Goal: Task Accomplishment & Management: Use online tool/utility

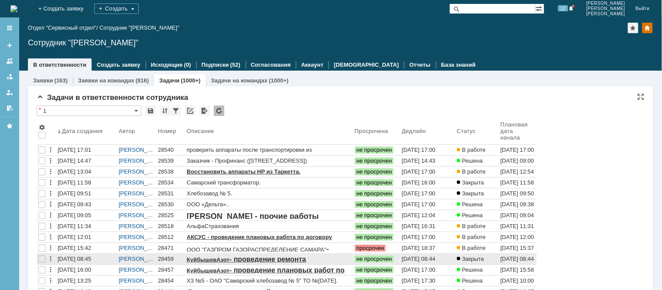
click at [174, 259] on div "28459" at bounding box center [170, 259] width 25 height 7
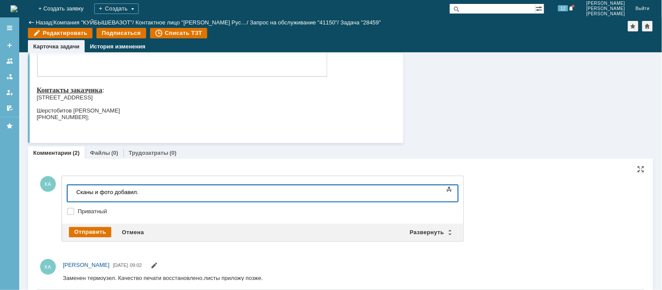
scroll to position [436, 0]
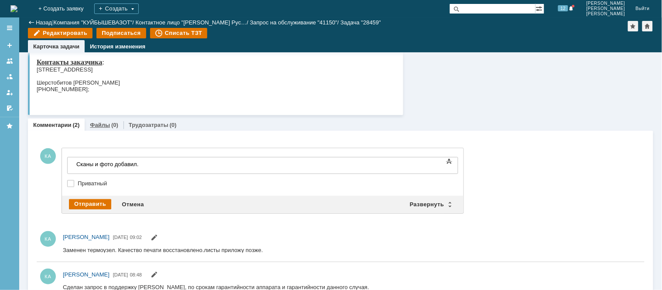
click at [98, 127] on link "Файлы" at bounding box center [100, 125] width 20 height 7
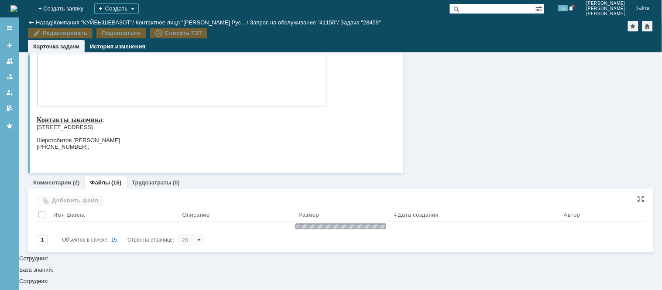
scroll to position [454, 0]
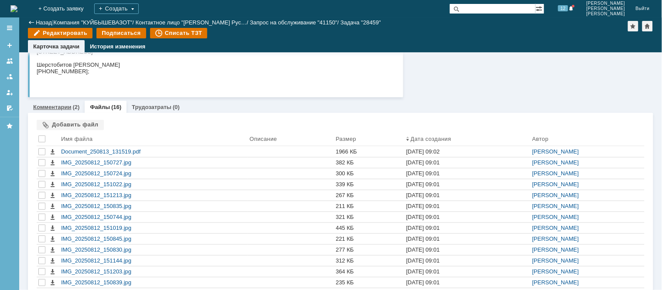
click at [60, 106] on link "Комментарии" at bounding box center [52, 107] width 38 height 7
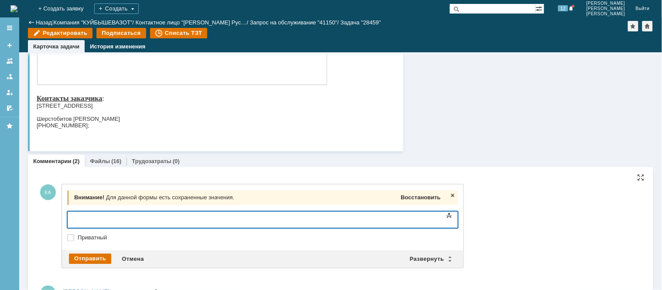
click at [409, 195] on span "Восстановить" at bounding box center [421, 198] width 40 height 7
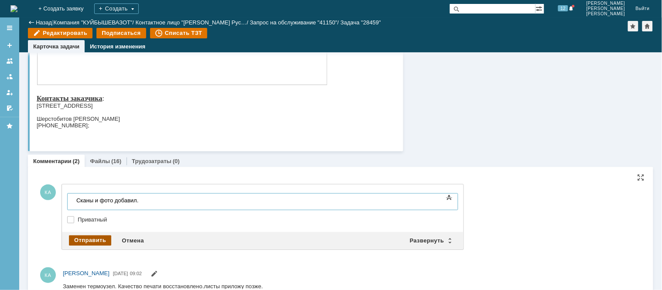
click at [95, 236] on div "Отправить" at bounding box center [90, 241] width 42 height 10
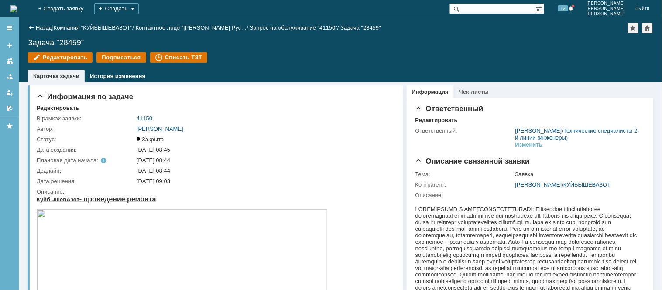
click at [17, 11] on img at bounding box center [13, 8] width 7 height 7
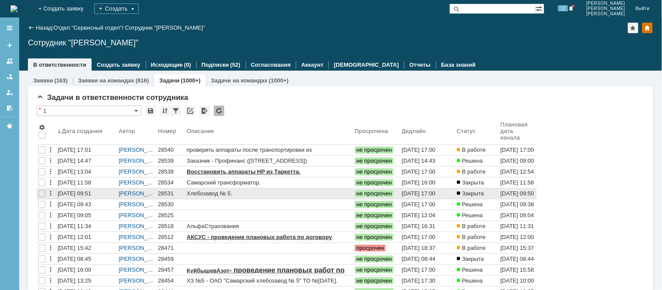
click at [167, 194] on div "28531" at bounding box center [170, 193] width 25 height 7
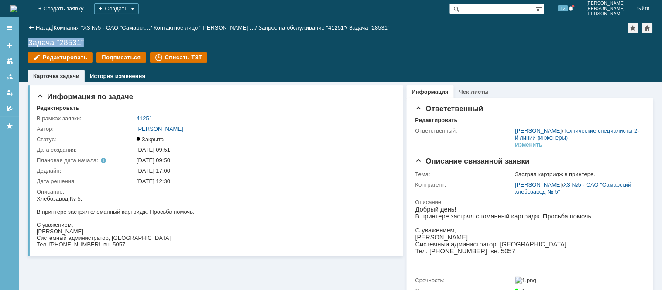
drag, startPoint x: 85, startPoint y: 42, endPoint x: 29, endPoint y: 43, distance: 56.7
click at [29, 43] on div "Задача "28531"" at bounding box center [340, 42] width 625 height 9
copy div "Задача "28531""
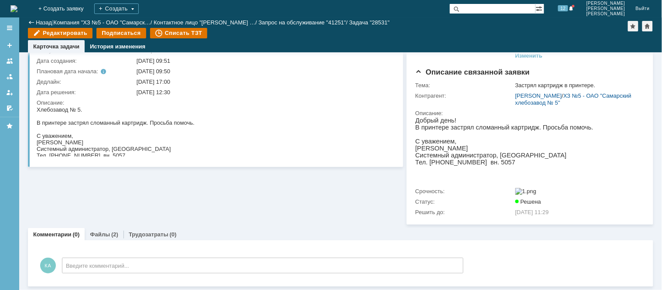
scroll to position [69, 0]
click at [99, 232] on link "Файлы" at bounding box center [100, 234] width 20 height 7
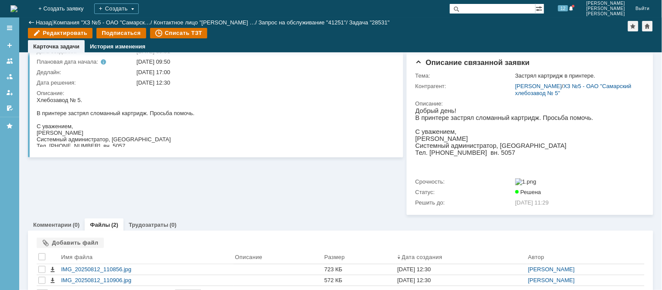
scroll to position [99, 0]
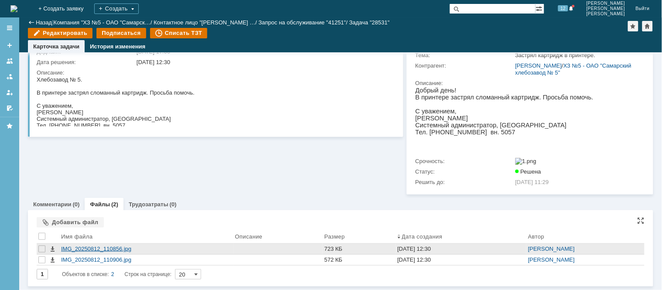
click at [112, 249] on div "IMG_20250812_110856.jpg" at bounding box center [146, 249] width 171 height 7
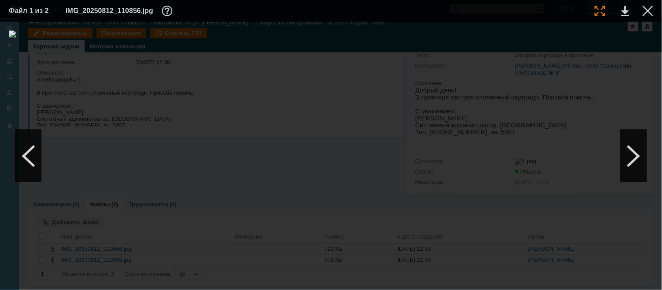
click at [602, 6] on div at bounding box center [599, 11] width 10 height 10
click at [645, 9] on div at bounding box center [647, 11] width 10 height 10
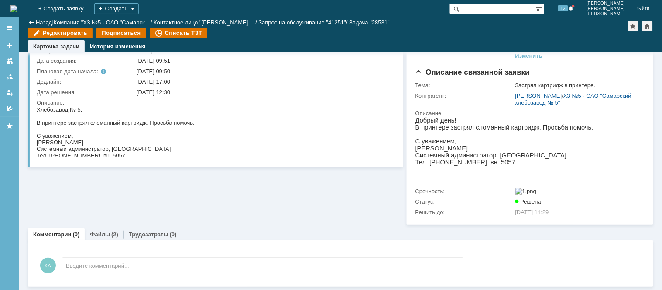
scroll to position [69, 0]
click at [37, 20] on link "Назад" at bounding box center [44, 22] width 16 height 7
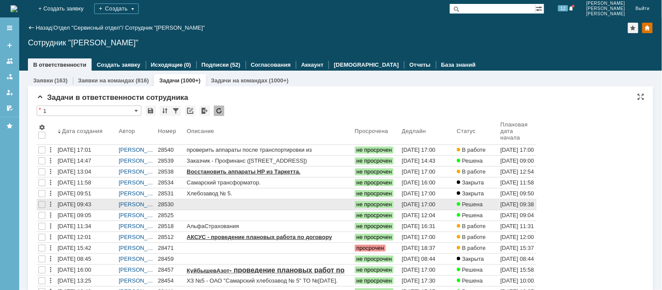
click at [165, 202] on div "28530" at bounding box center [170, 204] width 25 height 7
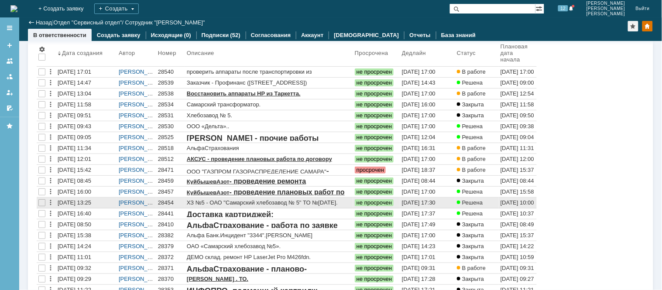
click at [169, 204] on div "28454" at bounding box center [170, 202] width 25 height 7
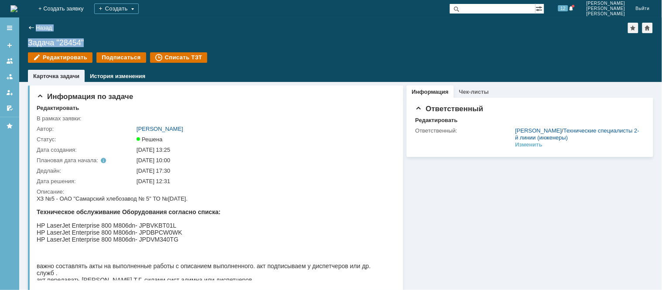
drag, startPoint x: 86, startPoint y: 37, endPoint x: 16, endPoint y: 37, distance: 70.7
click at [16, 37] on div "Меню Создать заявку В ответственности Согласования От меня Избранное Версия: 4.…" at bounding box center [331, 153] width 662 height 273
copy div "Меню Создать заявку В ответственности Согласования От меня Избранное Версия: 4.…"
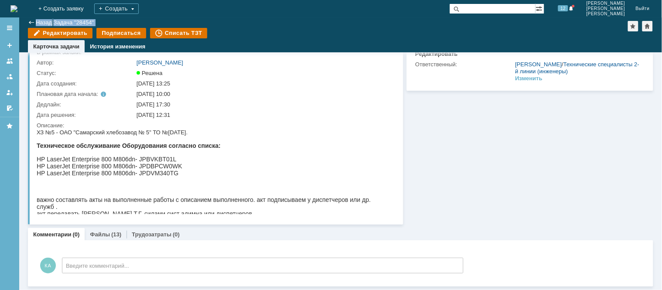
scroll to position [36, 0]
click at [17, 10] on img at bounding box center [13, 8] width 7 height 7
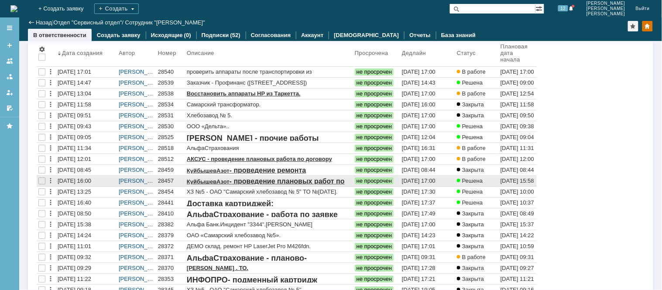
click at [162, 177] on div "28457" at bounding box center [170, 180] width 25 height 7
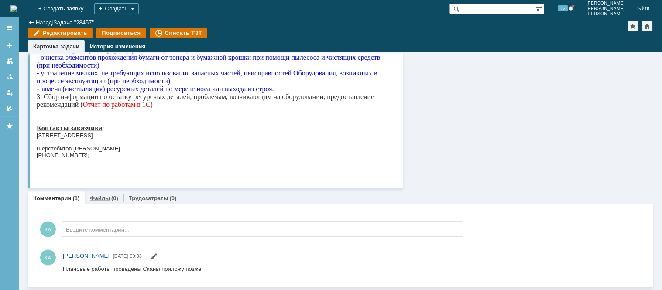
click at [104, 199] on link "Файлы" at bounding box center [100, 198] width 20 height 7
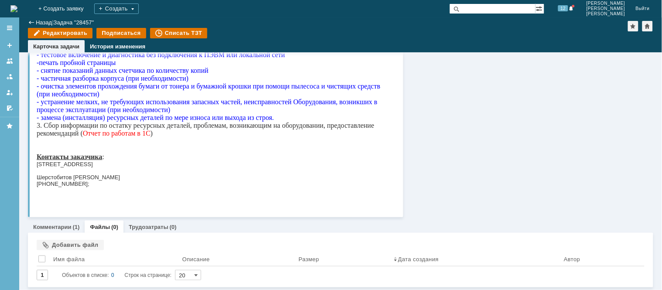
click at [17, 10] on img at bounding box center [13, 8] width 7 height 7
